Goal: Find specific page/section: Find specific page/section

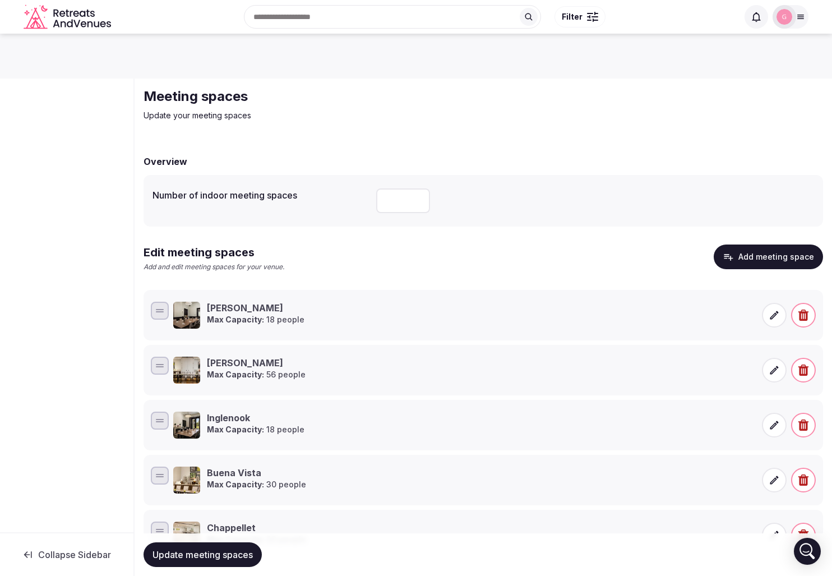
click at [798, 20] on icon at bounding box center [800, 16] width 9 height 9
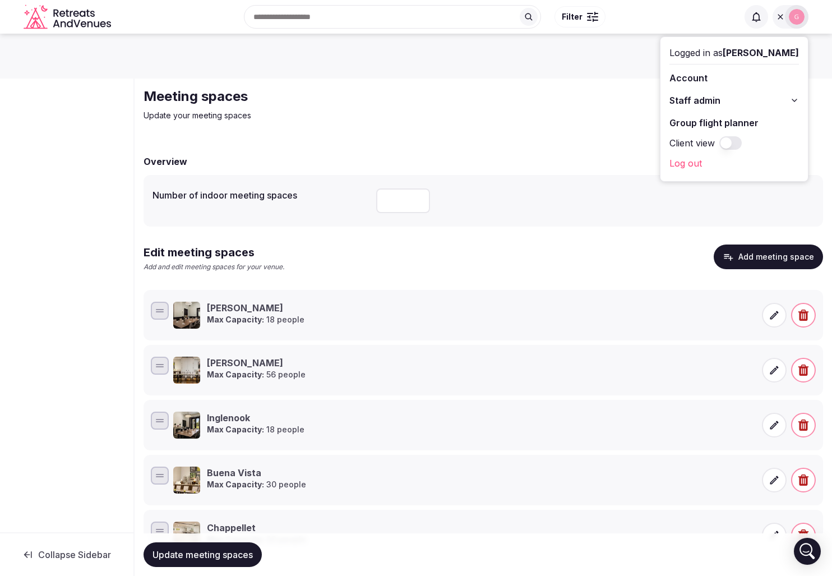
click at [587, 152] on div "Overview Number of indoor meeting spaces ** Edit meeting spaces Add and edit me…" at bounding box center [484, 520] width 680 height 752
click at [611, 128] on div "Meeting spaces Update your meeting spaces Overview Number of indoor meeting spa…" at bounding box center [484, 492] width 698 height 826
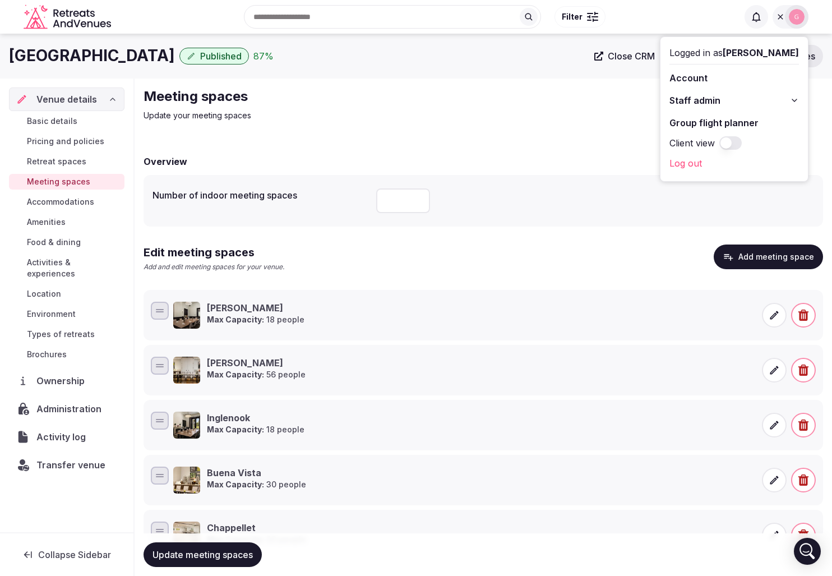
click at [598, 116] on div "Meeting spaces Update your meeting spaces" at bounding box center [484, 104] width 680 height 34
click at [622, 126] on div "Meeting spaces Update your meeting spaces Overview Number of indoor meeting spa…" at bounding box center [484, 492] width 698 height 826
click at [783, 21] on icon at bounding box center [780, 16] width 9 height 9
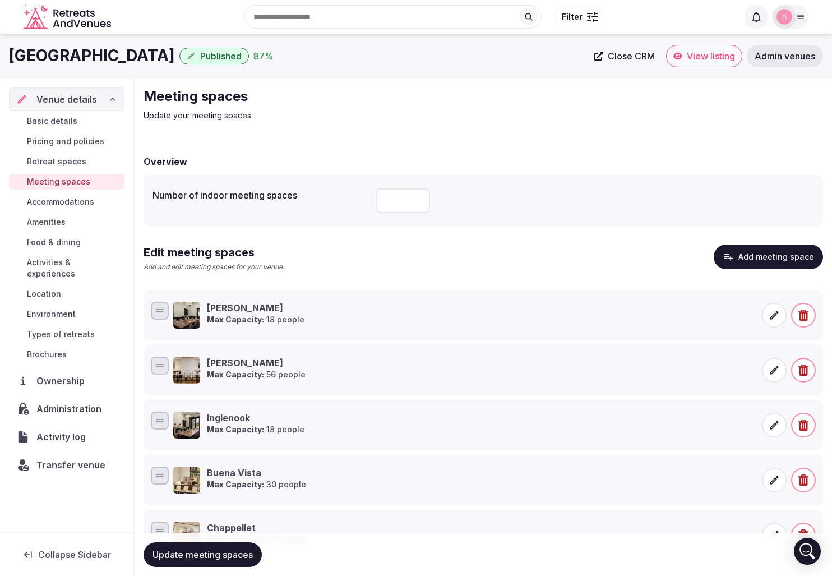
click at [717, 53] on span "View listing" at bounding box center [711, 55] width 48 height 11
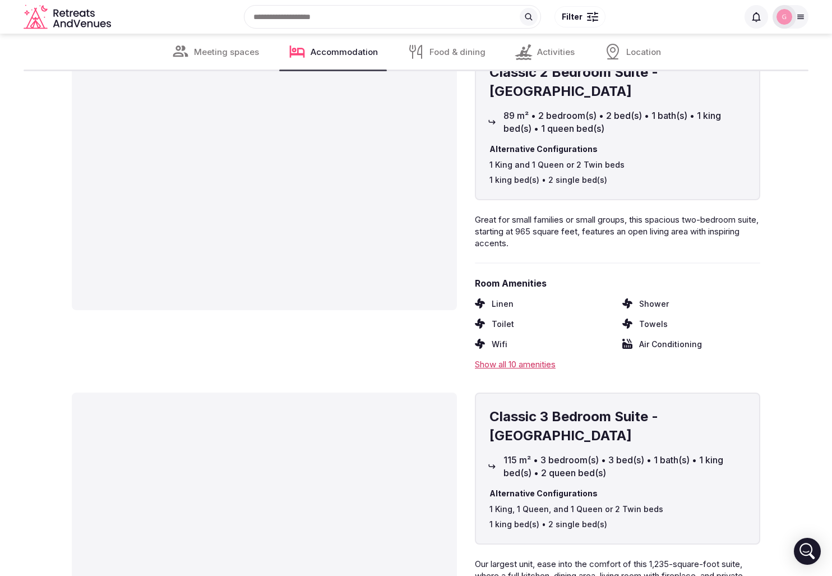
scroll to position [7446, 0]
